Goal: Transaction & Acquisition: Download file/media

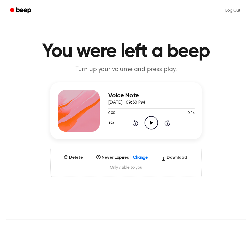
click at [149, 124] on icon "Play Audio" at bounding box center [151, 122] width 13 height 13
click at [149, 125] on icon "Pause Audio" at bounding box center [151, 122] width 13 height 13
click at [149, 121] on icon "Play Audio" at bounding box center [151, 122] width 13 height 13
click at [150, 120] on icon "Play Audio" at bounding box center [151, 122] width 13 height 13
drag, startPoint x: 150, startPoint y: 119, endPoint x: 151, endPoint y: 109, distance: 10.5
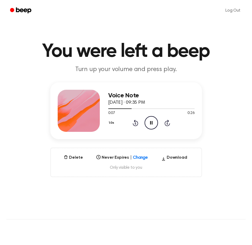
click at [150, 119] on icon "Pause Audio" at bounding box center [151, 122] width 13 height 13
click at [149, 124] on icon "Play Audio" at bounding box center [151, 122] width 13 height 13
click at [172, 157] on button "Download" at bounding box center [174, 159] width 30 height 8
click at [149, 124] on icon "Play Audio" at bounding box center [151, 122] width 13 height 13
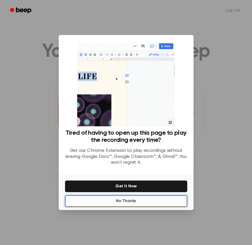
click at [145, 200] on button "No Thanks" at bounding box center [126, 201] width 122 height 12
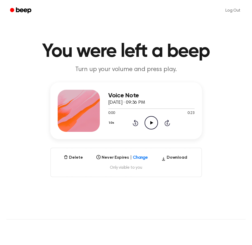
click at [154, 120] on icon "Play Audio" at bounding box center [151, 122] width 13 height 13
